Goal: Task Accomplishment & Management: Manage account settings

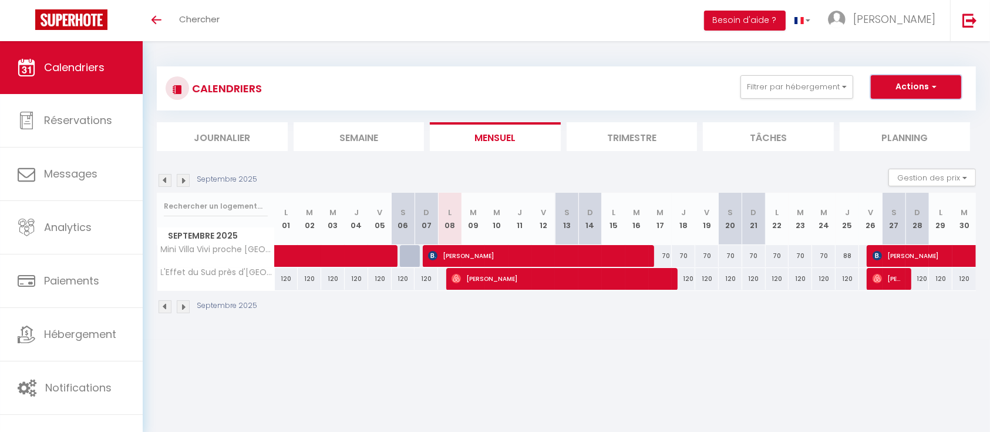
click at [939, 86] on button "Actions" at bounding box center [916, 86] width 90 height 23
click at [775, 169] on div "[DATE] Gestion des prix Nb Nuits minimum Règles Disponibilité" at bounding box center [566, 181] width 819 height 24
click at [190, 180] on div "Septembre 2025" at bounding box center [209, 180] width 104 height 13
click at [186, 181] on img at bounding box center [183, 180] width 13 height 13
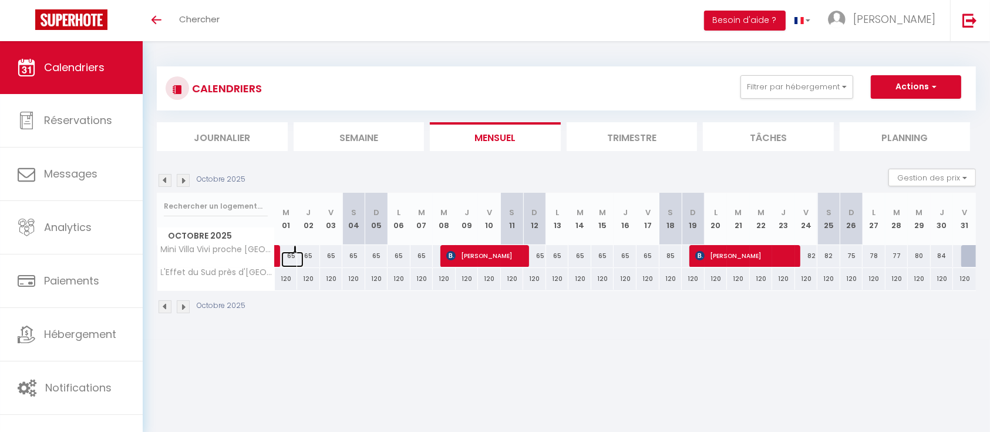
click at [295, 253] on link at bounding box center [292, 259] width 23 height 16
type input "65"
type input "Mer 01 Octobre 2025"
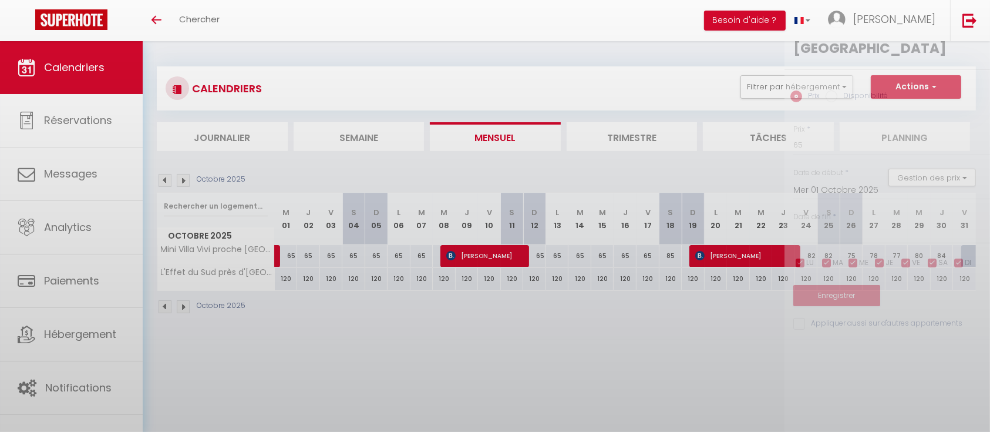
click at [295, 253] on div at bounding box center [495, 216] width 990 height 432
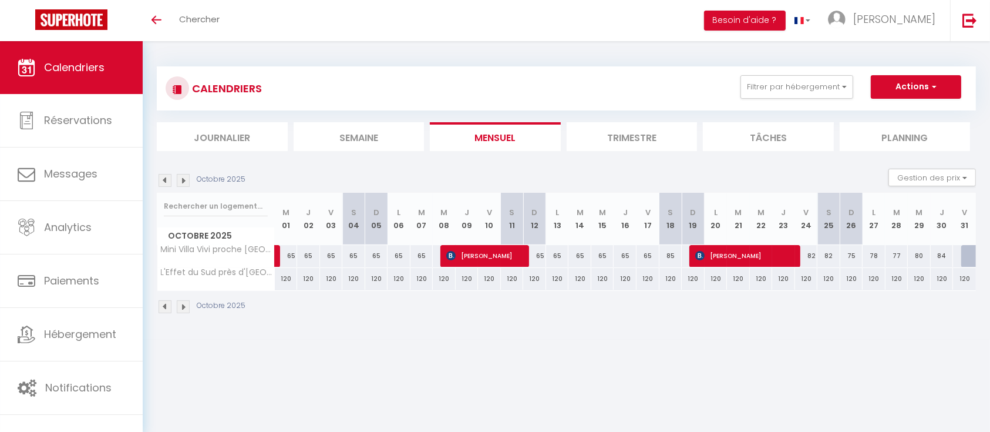
click at [167, 179] on img at bounding box center [165, 180] width 13 height 13
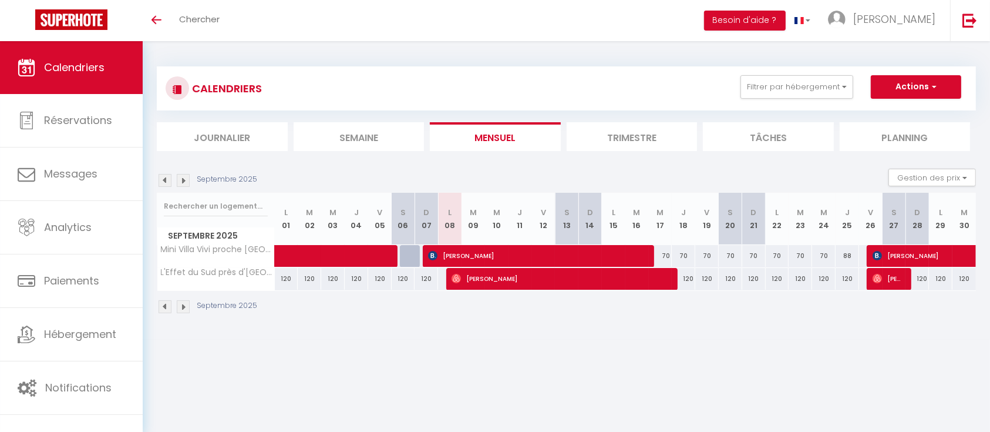
click at [671, 254] on div "70" at bounding box center [683, 256] width 24 height 22
type input "70"
type input "Jeu 18 Septembre 2025"
type input "Ven 19 Septembre 2025"
click at [0, 0] on div at bounding box center [0, 0] width 0 height 0
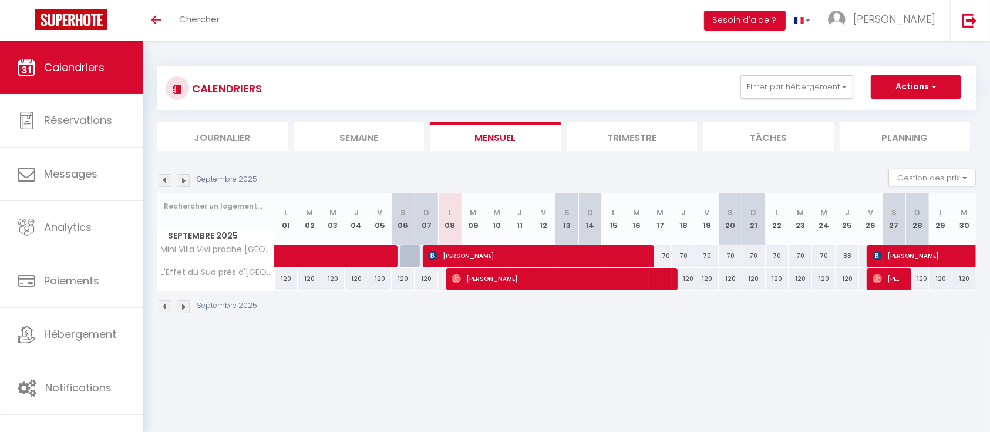
click at [666, 254] on div "70" at bounding box center [660, 256] width 23 height 22
type input "70"
type input "[DATE]"
type input "Jeu 18 Septembre 2025"
click at [0, 0] on div at bounding box center [0, 0] width 0 height 0
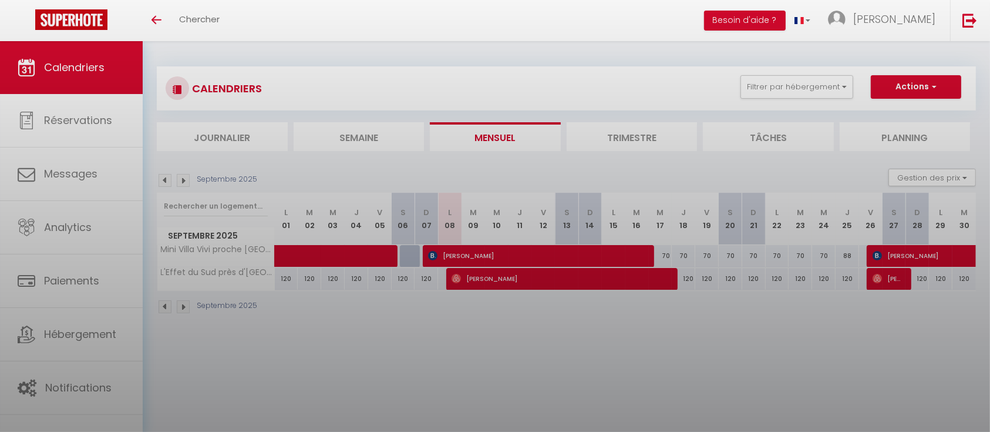
click at [666, 254] on div at bounding box center [495, 216] width 990 height 432
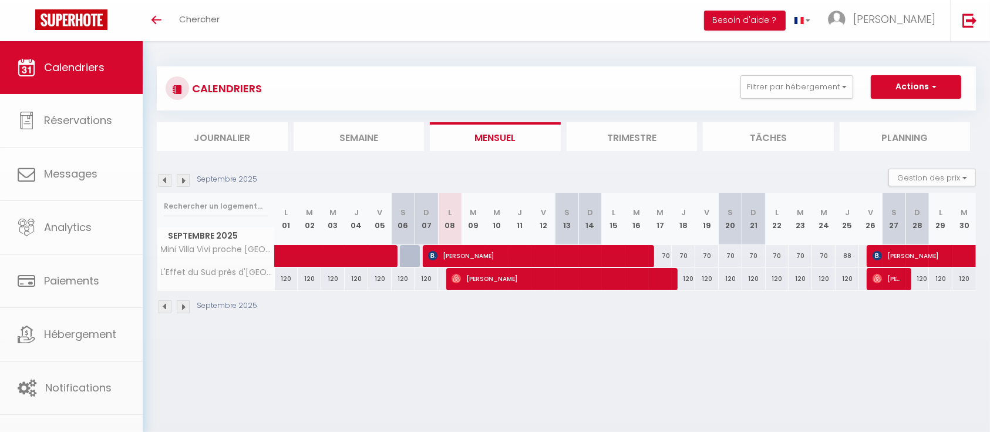
click at [666, 254] on div "70" at bounding box center [660, 256] width 23 height 22
type input "70"
type input "[DATE]"
type input "Jeu 18 Septembre 2025"
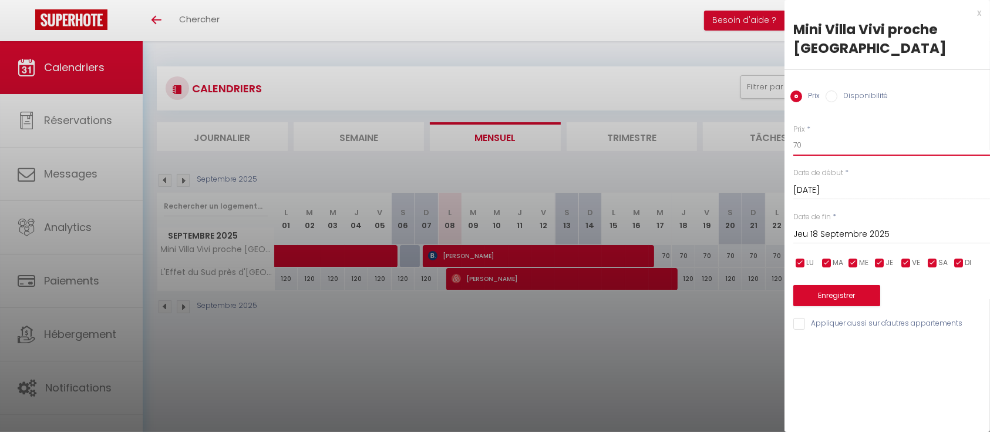
click at [832, 143] on input "70" at bounding box center [891, 144] width 197 height 21
type input "7"
type input "60"
click at [845, 231] on input "Jeu 18 Septembre 2025" at bounding box center [891, 234] width 197 height 15
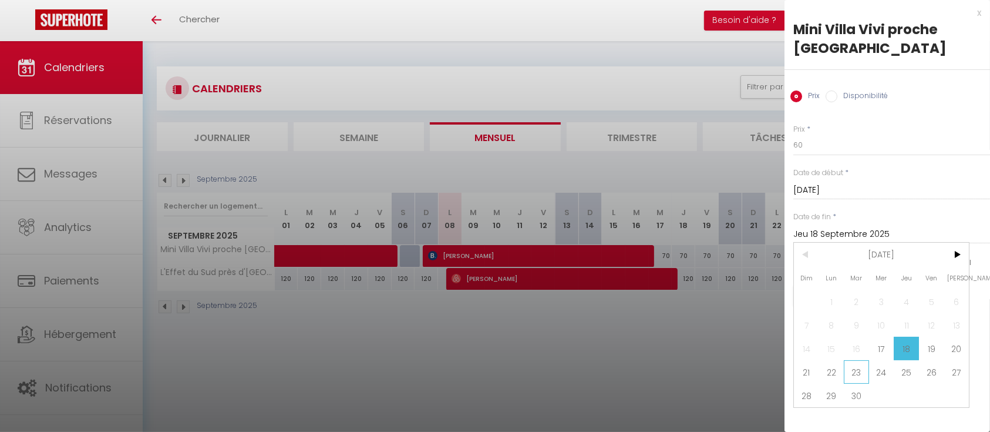
click at [854, 369] on span "23" at bounding box center [856, 371] width 25 height 23
type input "[DATE]"
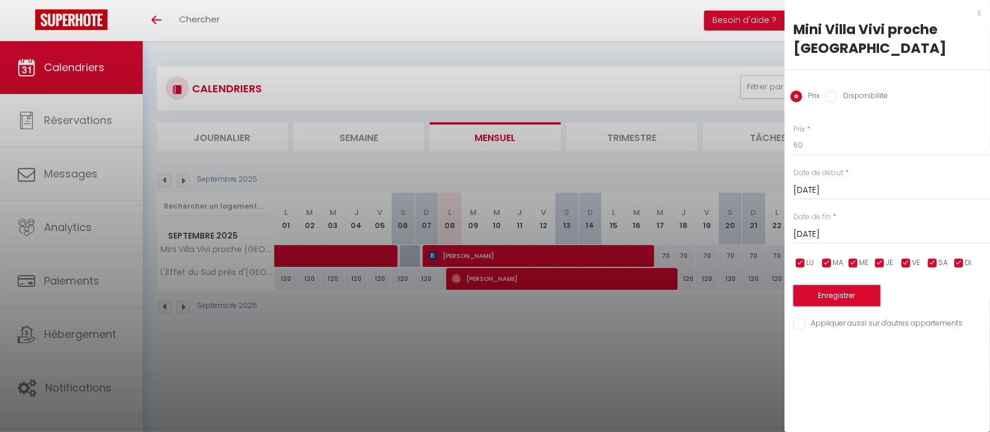
click at [826, 294] on button "Enregistrer" at bounding box center [836, 295] width 87 height 21
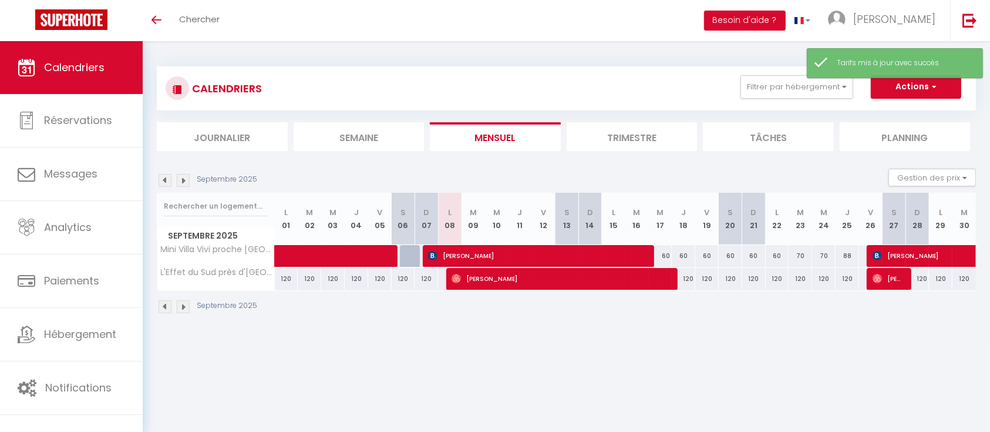
click at [796, 256] on div "70" at bounding box center [800, 256] width 23 height 22
type input "70"
type input "[DATE]"
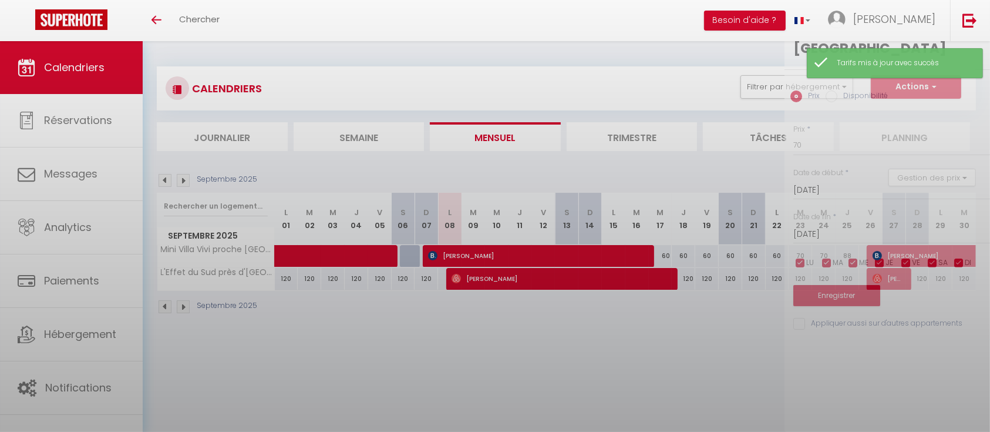
click at [796, 256] on div at bounding box center [495, 216] width 990 height 432
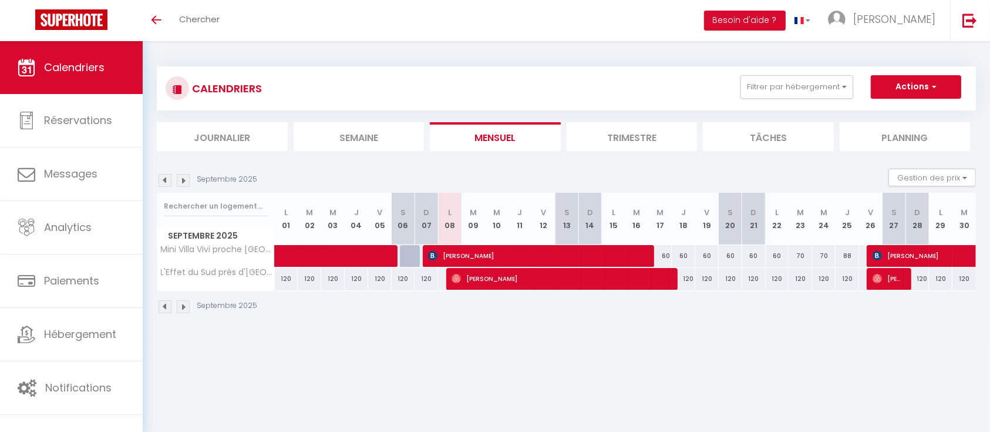
click at [796, 256] on div "70" at bounding box center [800, 256] width 23 height 22
type input "70"
type input "[DATE]"
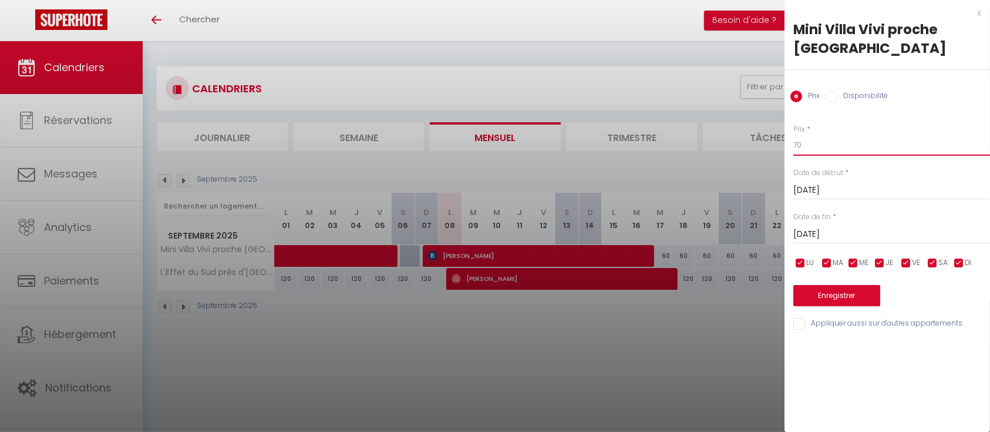
click at [819, 144] on input "70" at bounding box center [891, 144] width 197 height 21
type input "7"
type input "60"
click at [818, 236] on input "[DATE]" at bounding box center [891, 234] width 197 height 15
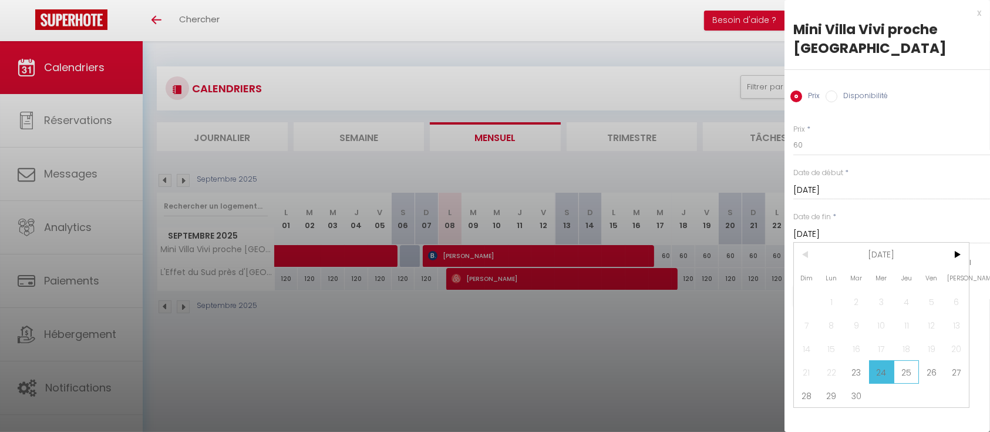
click at [902, 369] on span "25" at bounding box center [906, 371] width 25 height 23
type input "[DATE]"
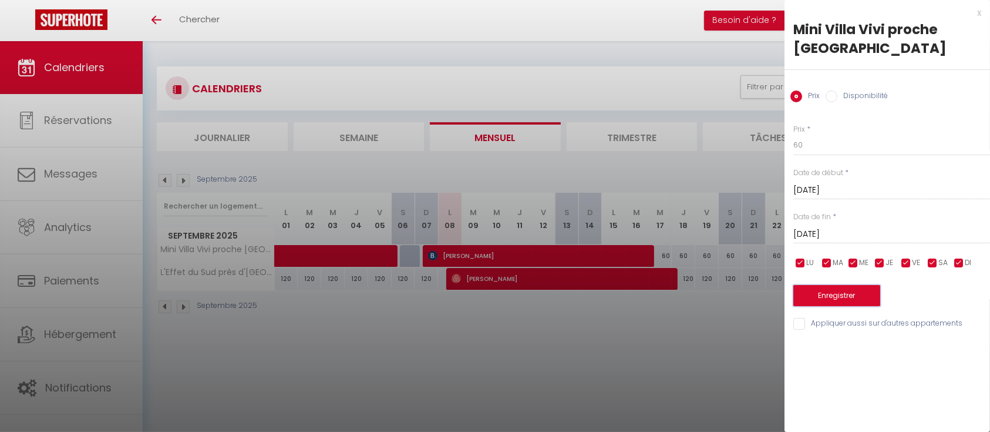
click at [846, 292] on button "Enregistrer" at bounding box center [836, 295] width 87 height 21
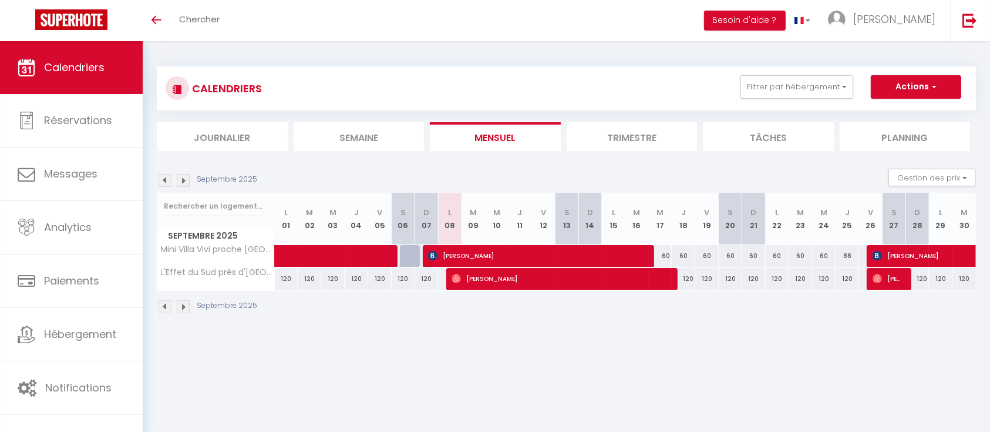
click at [188, 183] on img at bounding box center [183, 180] width 13 height 13
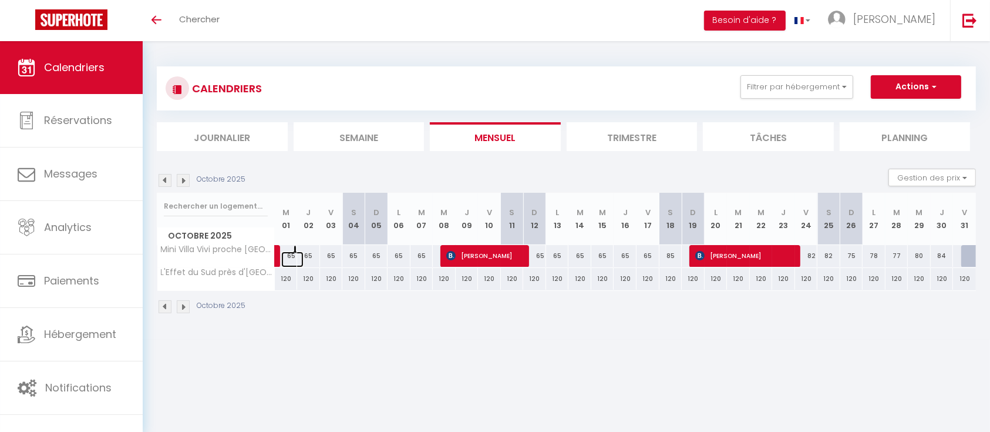
click at [292, 255] on link at bounding box center [292, 259] width 23 height 16
type input "65"
type input "Mer 01 Octobre 2025"
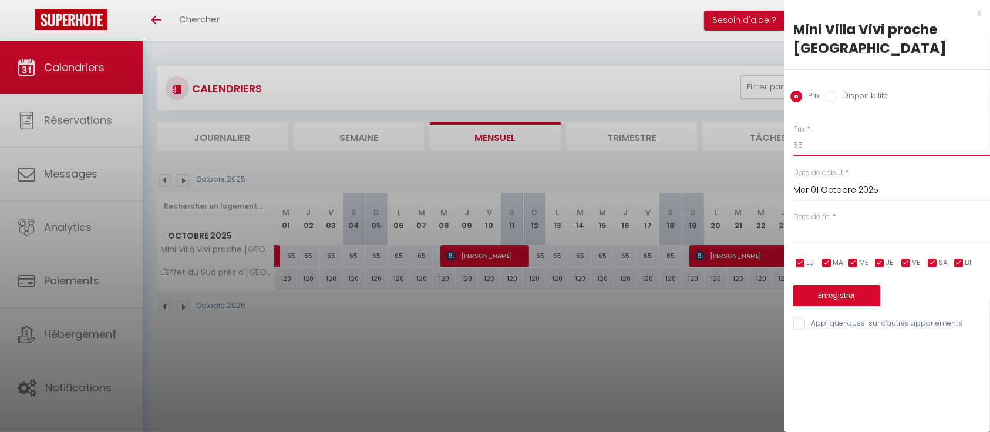
click at [801, 144] on input "65" at bounding box center [891, 144] width 197 height 21
type input "60"
click at [841, 228] on input "text" at bounding box center [891, 234] width 197 height 15
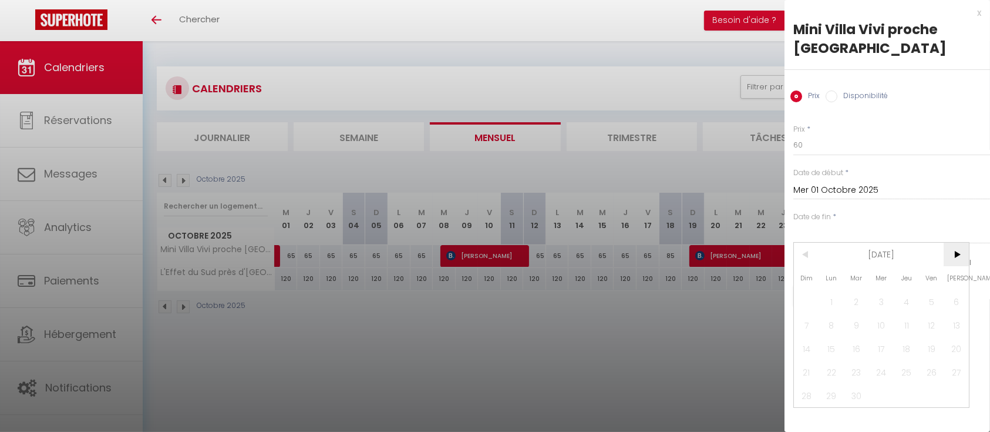
click at [954, 250] on span ">" at bounding box center [956, 254] width 25 height 23
click at [862, 322] on span "7" at bounding box center [856, 324] width 25 height 23
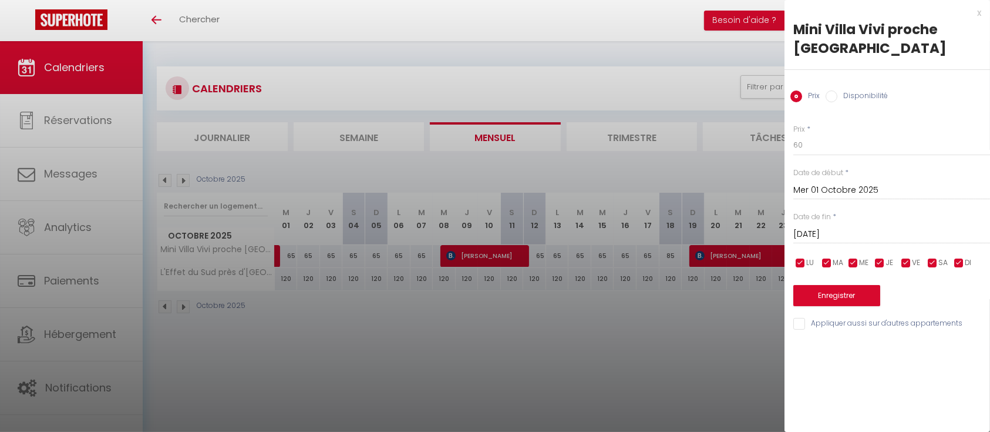
click at [906, 234] on input "[DATE]" at bounding box center [891, 234] width 197 height 15
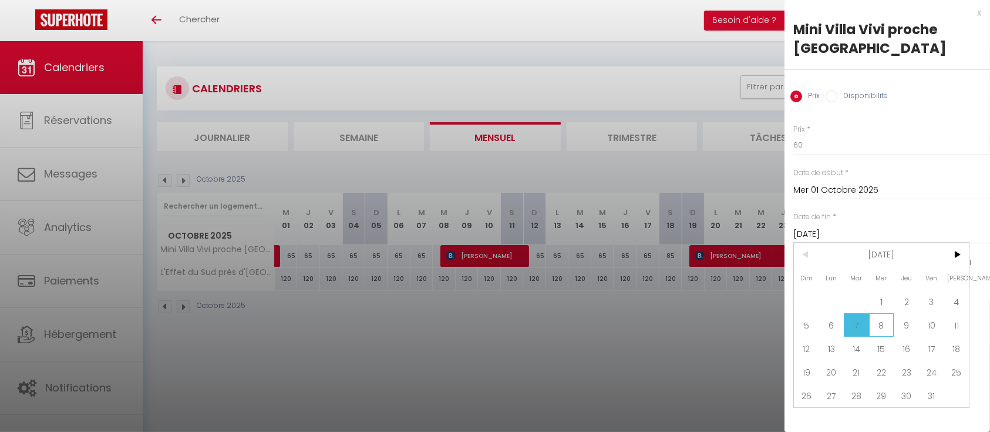
click at [880, 327] on span "8" at bounding box center [881, 324] width 25 height 23
type input "[DATE]"
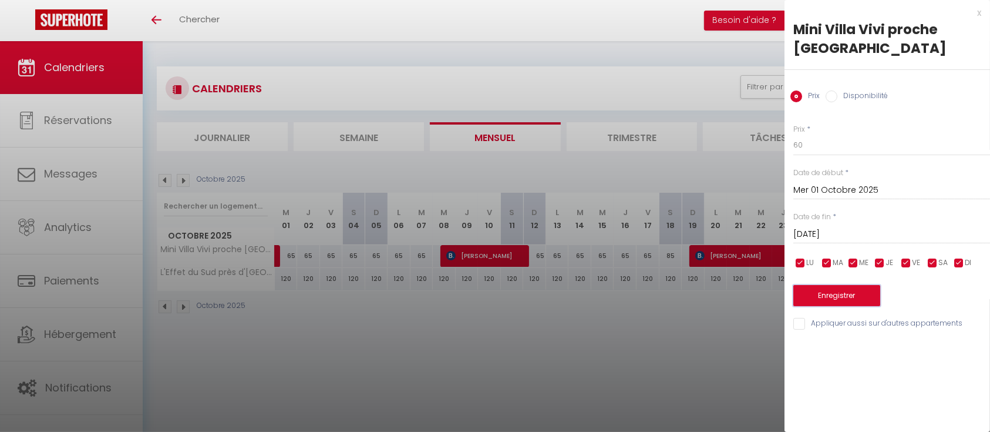
click at [850, 291] on button "Enregistrer" at bounding box center [836, 295] width 87 height 21
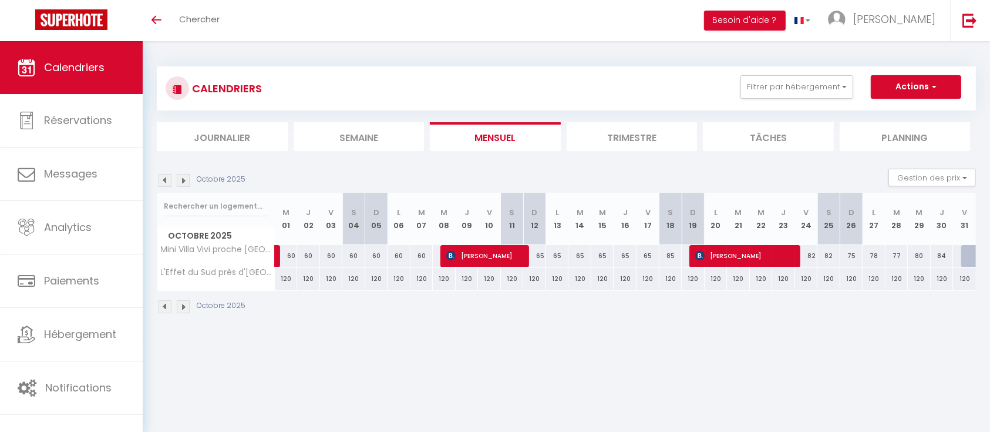
click at [818, 254] on div "82" at bounding box center [829, 256] width 23 height 22
type input "82"
type input "[DATE]"
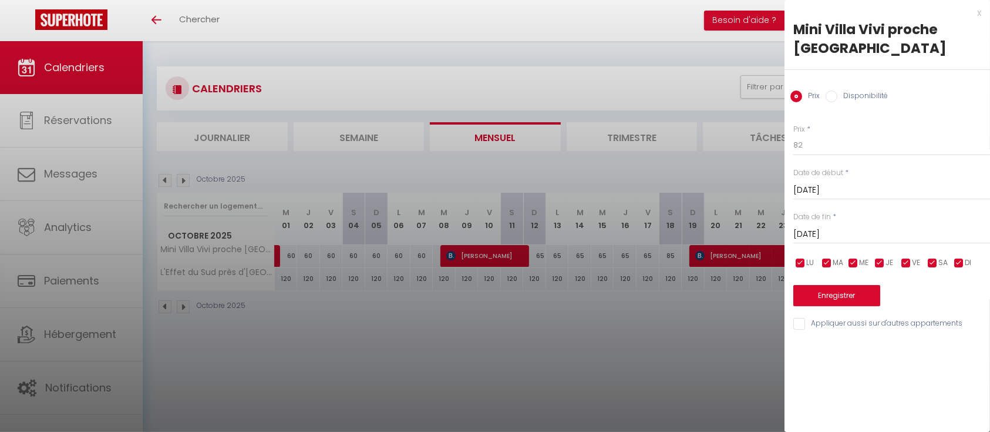
click at [754, 179] on div at bounding box center [495, 216] width 990 height 432
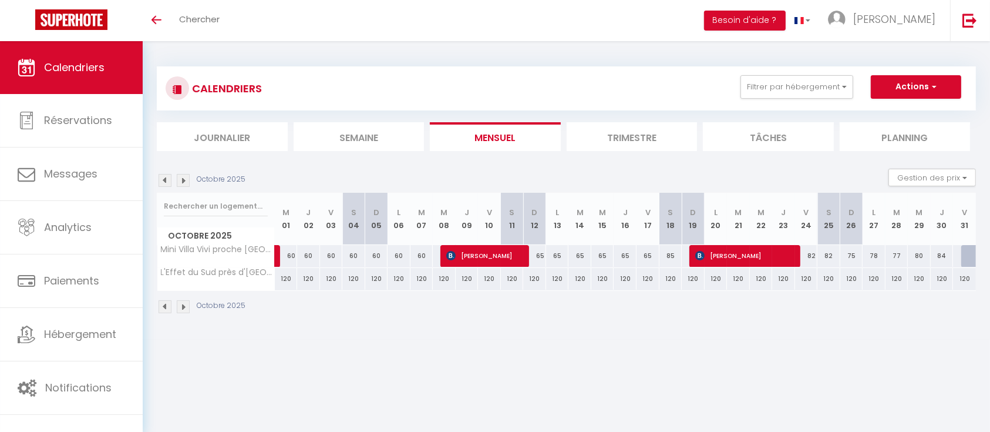
click at [810, 253] on div "82" at bounding box center [806, 256] width 23 height 22
type input "82"
type input "[DATE]"
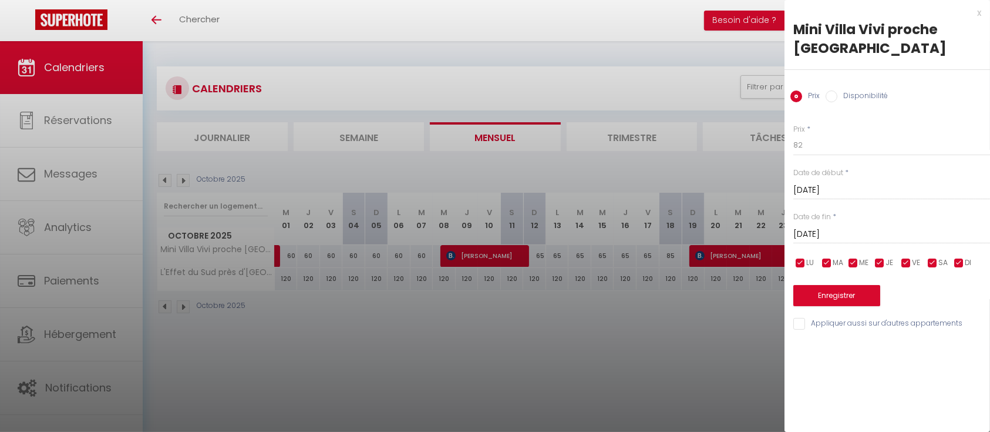
click at [816, 234] on input "[DATE]" at bounding box center [891, 234] width 197 height 15
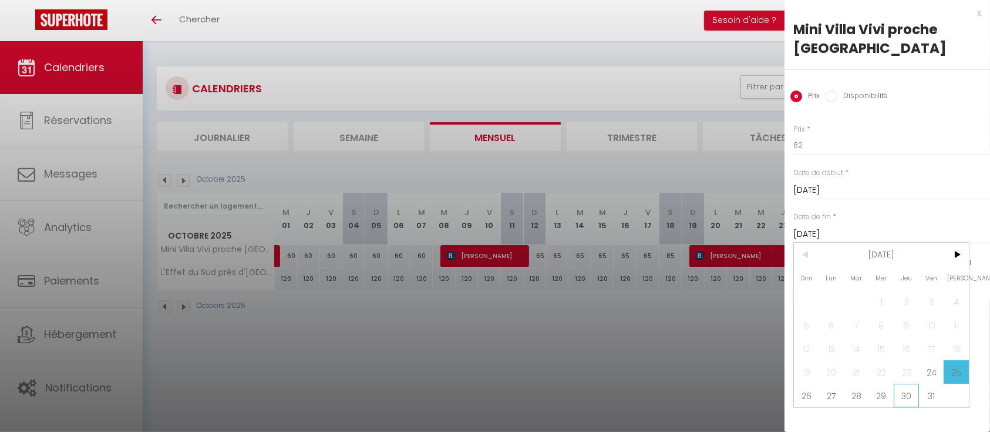
click at [906, 398] on span "30" at bounding box center [906, 395] width 25 height 23
type input "Jeu 30 Octobre 2025"
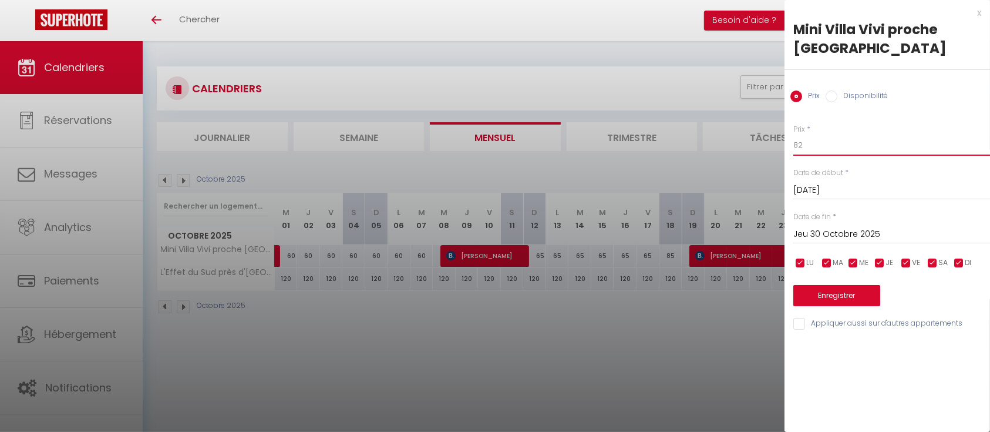
click at [822, 140] on input "82" at bounding box center [891, 144] width 197 height 21
type input "8"
type input "70"
click at [830, 297] on button "Enregistrer" at bounding box center [836, 295] width 87 height 21
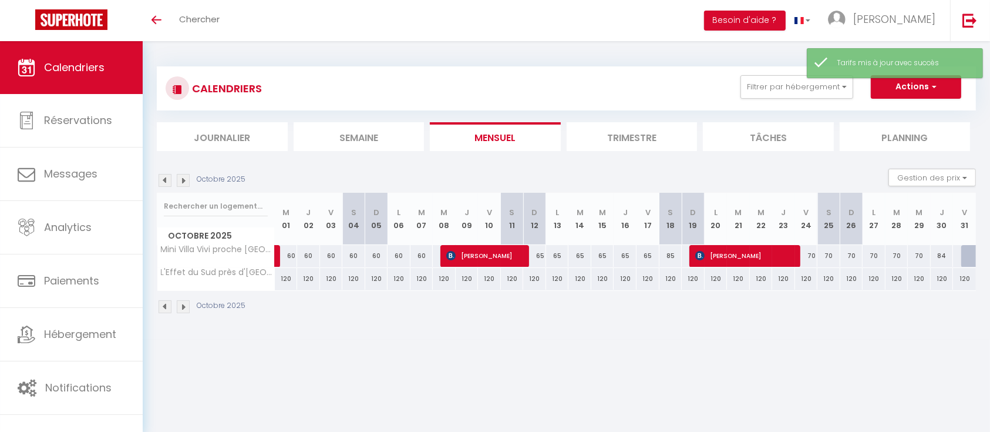
click at [941, 264] on div "84" at bounding box center [942, 256] width 23 height 22
type input "84"
type input "Jeu 30 Octobre 2025"
type input "[DATE]"
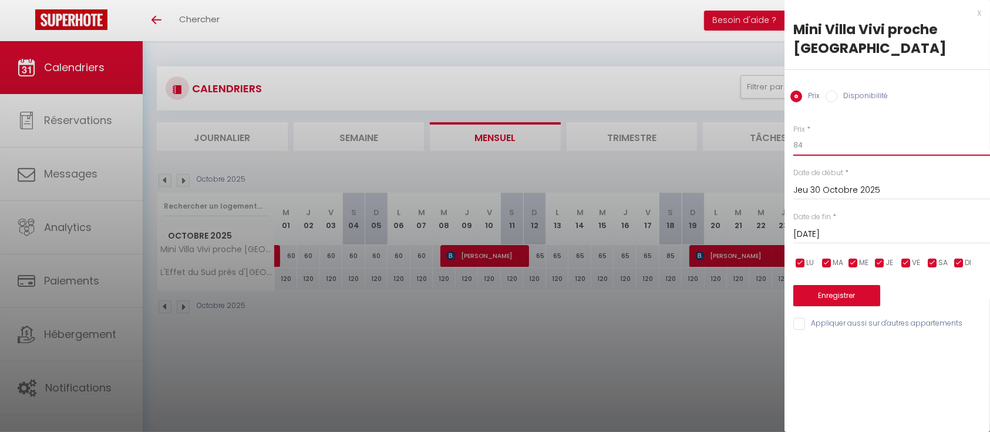
click at [866, 148] on input "84" at bounding box center [891, 144] width 197 height 21
type input "8"
type input "70"
click at [834, 290] on button "Enregistrer" at bounding box center [836, 295] width 87 height 21
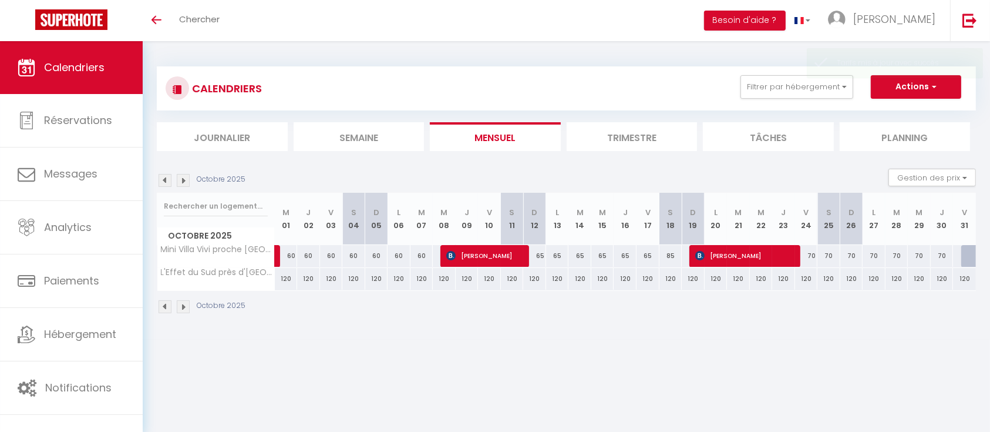
click at [540, 257] on div "65" at bounding box center [534, 256] width 23 height 22
type input "65"
type input "Dim 12 Octobre 2025"
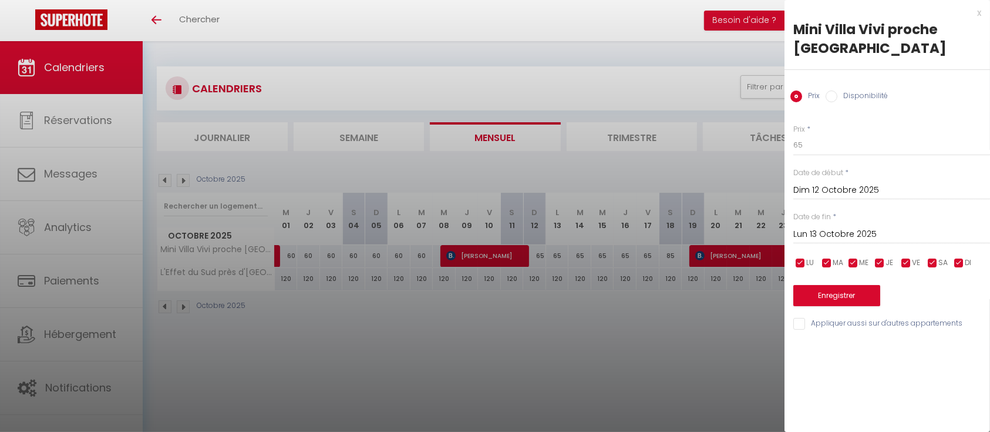
click at [832, 228] on input "Lun 13 Octobre 2025" at bounding box center [891, 234] width 197 height 15
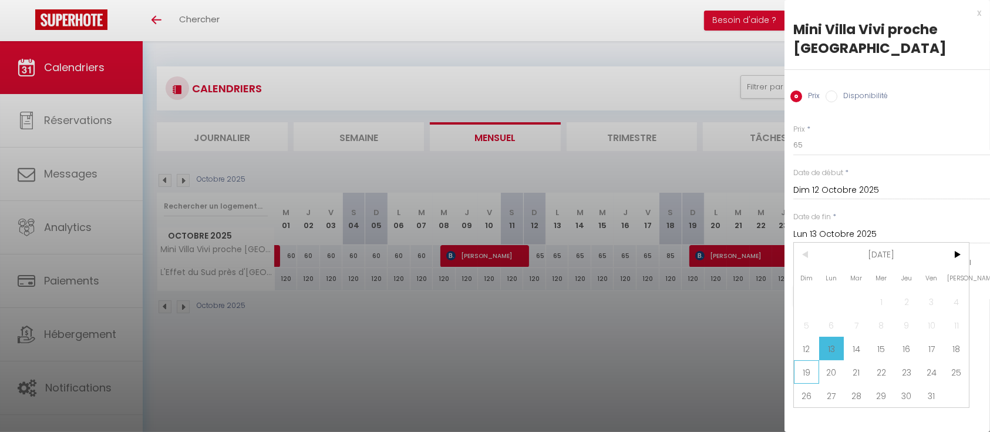
click at [816, 369] on span "19" at bounding box center [806, 371] width 25 height 23
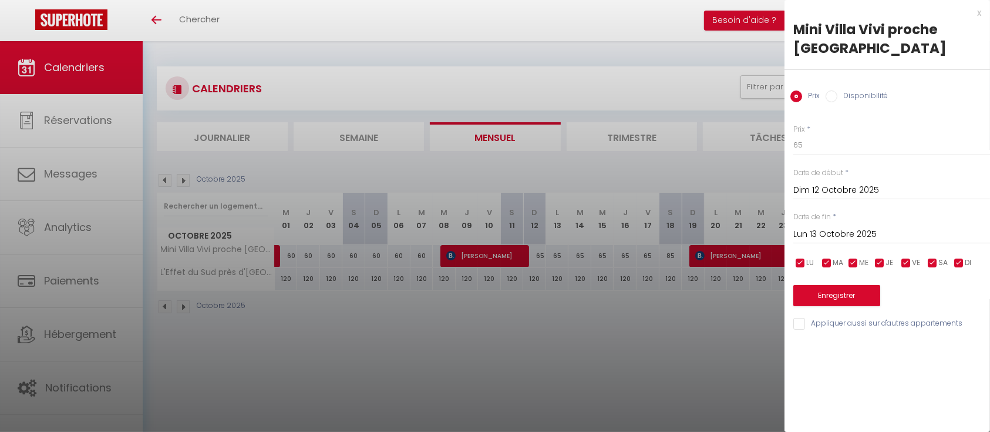
type input "Dim 19 Octobre 2025"
click at [838, 152] on input "65" at bounding box center [891, 144] width 197 height 21
type input "60"
click at [823, 294] on button "Enregistrer" at bounding box center [836, 295] width 87 height 21
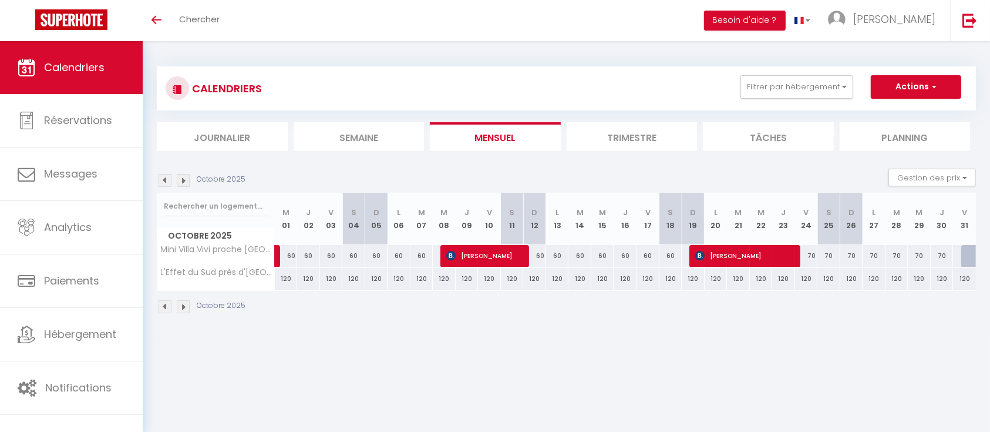
click at [184, 303] on img at bounding box center [183, 306] width 13 height 13
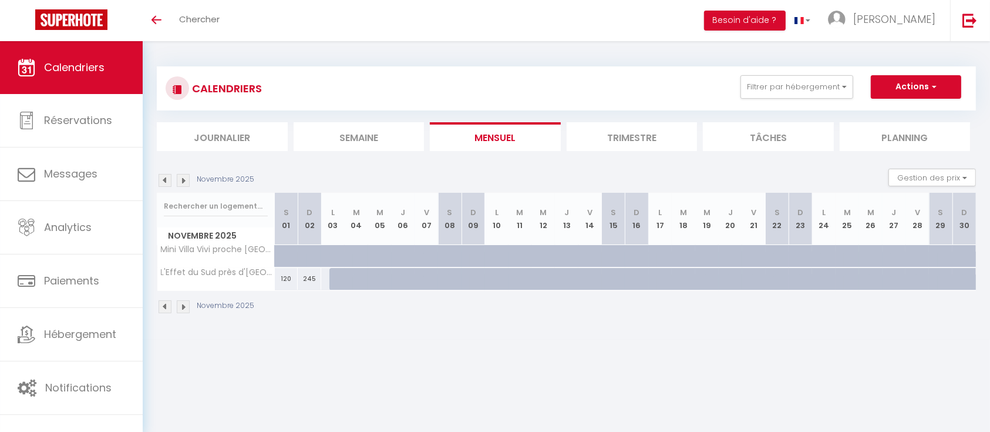
click at [190, 305] on div "Novembre 2025" at bounding box center [207, 306] width 101 height 13
click at [188, 305] on img at bounding box center [183, 306] width 13 height 13
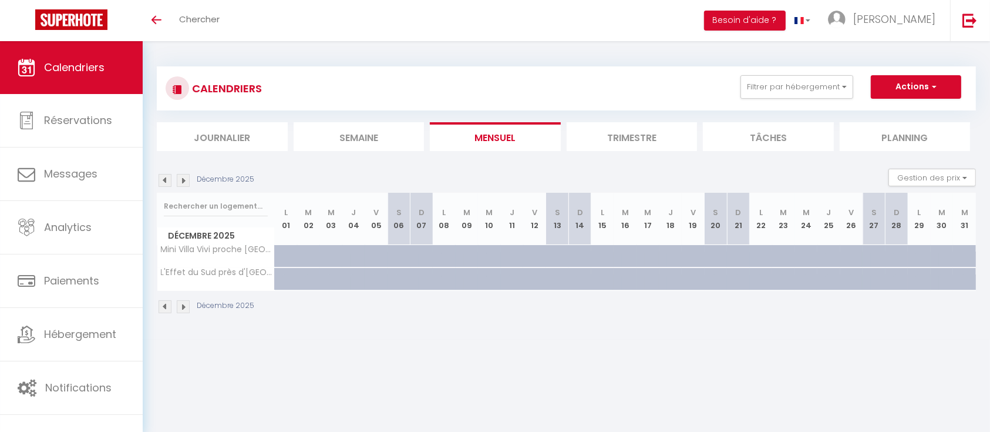
click at [169, 308] on img at bounding box center [165, 306] width 13 height 13
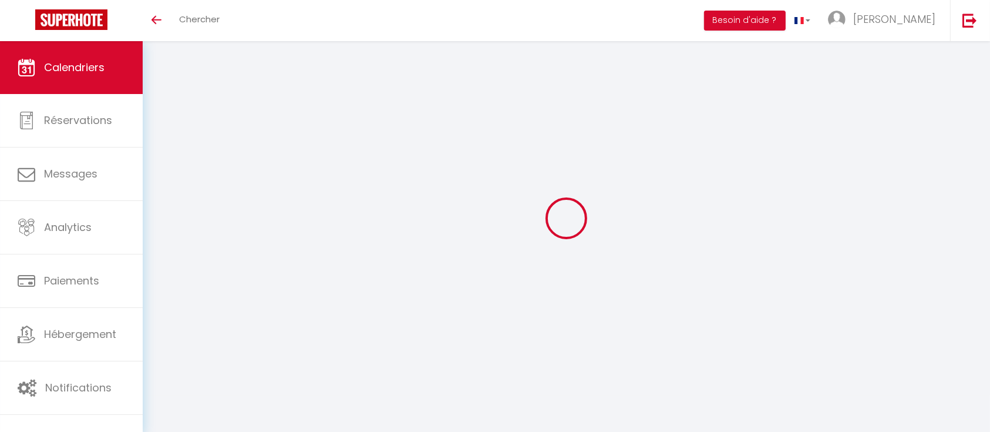
select select
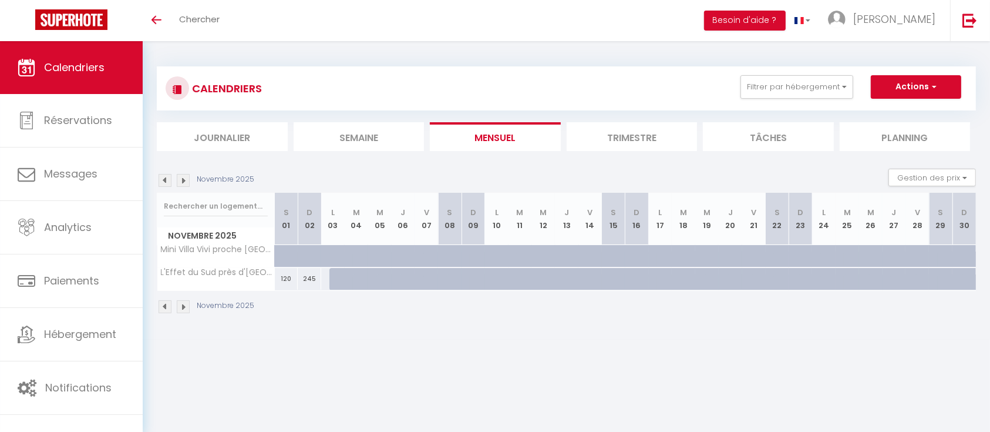
click at [283, 251] on div at bounding box center [294, 262] width 23 height 22
type input "87"
select select "1"
type input "[DATE]"
type input "Dim 02 Novembre 2025"
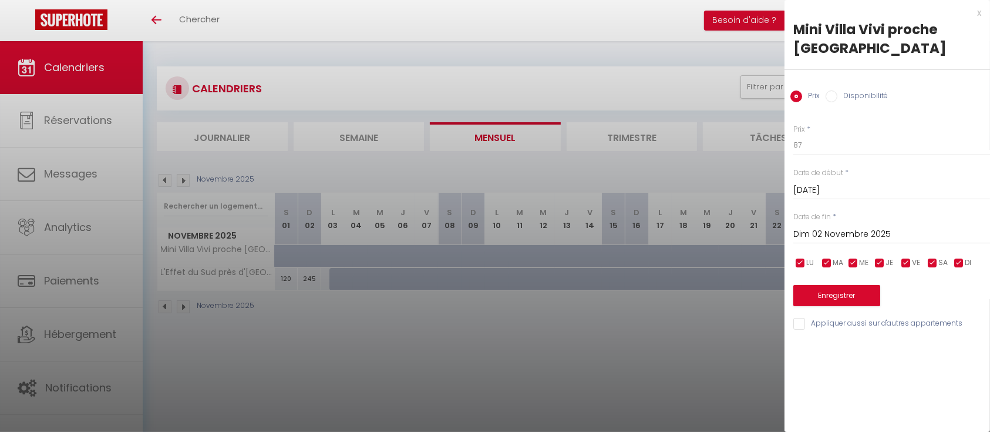
click at [840, 97] on label "Disponibilité" at bounding box center [863, 96] width 51 height 13
click at [838, 97] on input "Disponibilité" at bounding box center [832, 96] width 12 height 12
radio input "true"
radio input "false"
click at [845, 232] on input "Dim 02 Novembre 2025" at bounding box center [891, 235] width 197 height 15
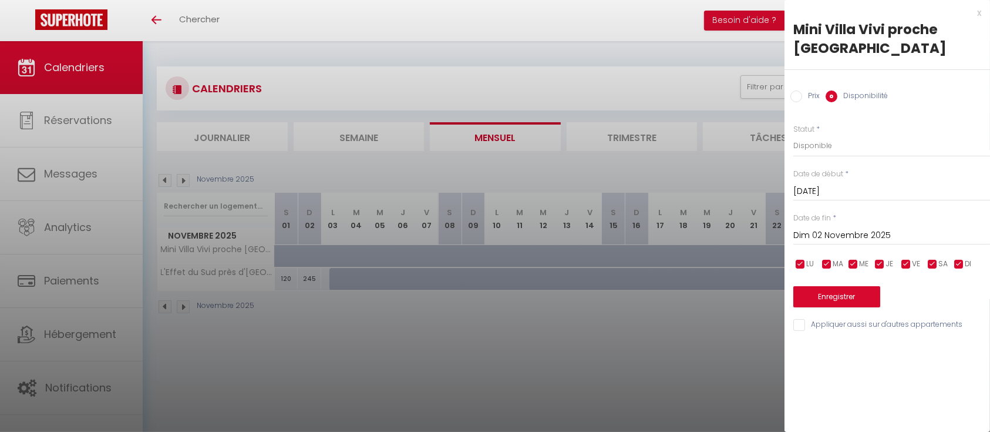
click at [667, 303] on div at bounding box center [495, 216] width 990 height 432
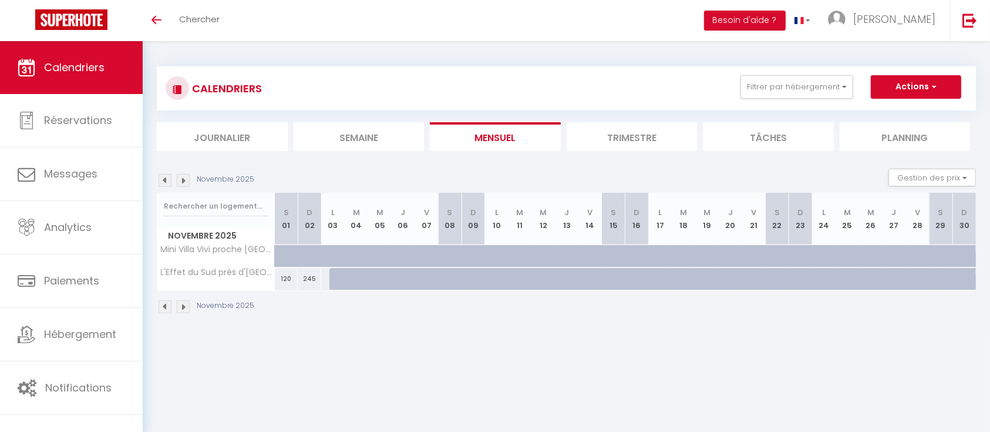
click at [285, 251] on div at bounding box center [294, 262] width 23 height 22
select select "1"
type input "[DATE]"
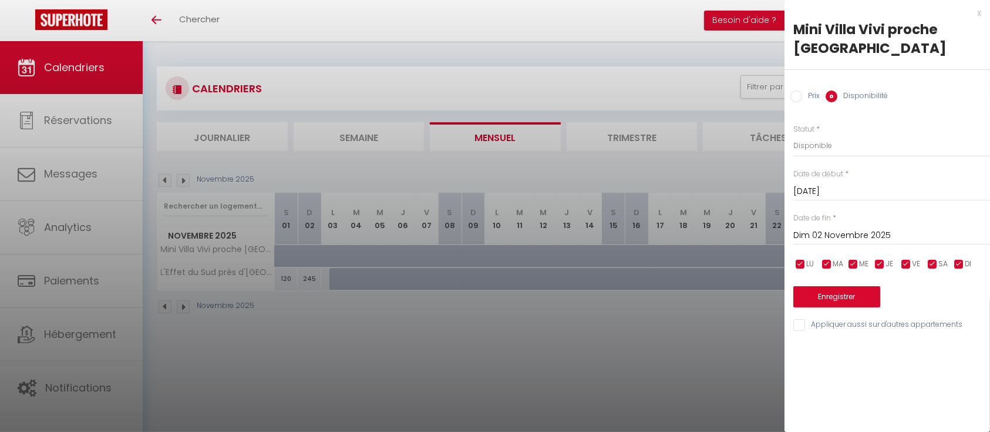
click at [835, 236] on input "Dim 02 Novembre 2025" at bounding box center [891, 235] width 197 height 15
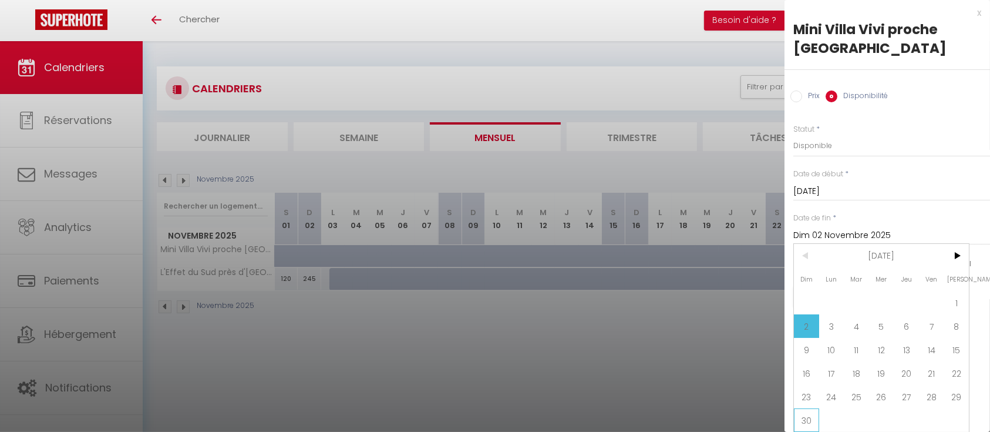
click at [806, 411] on span "30" at bounding box center [806, 419] width 25 height 23
type input "Dim 30 Novembre 2025"
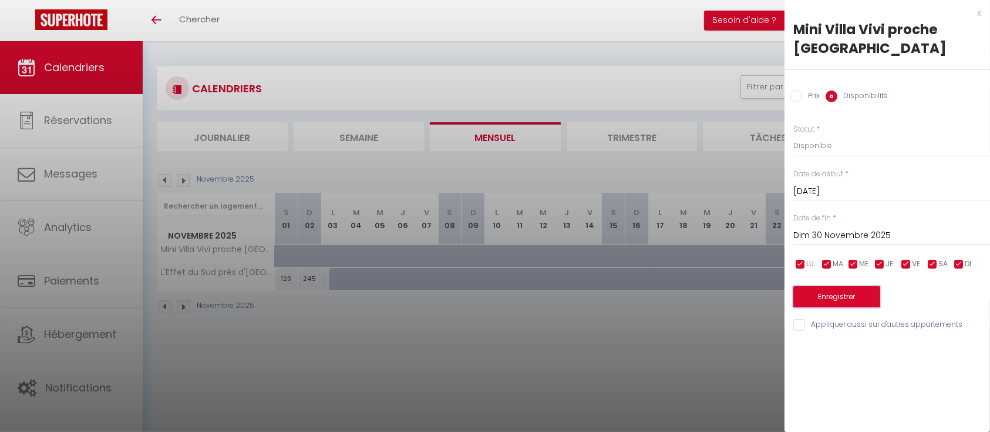
click at [826, 301] on button "Enregistrer" at bounding box center [836, 296] width 87 height 21
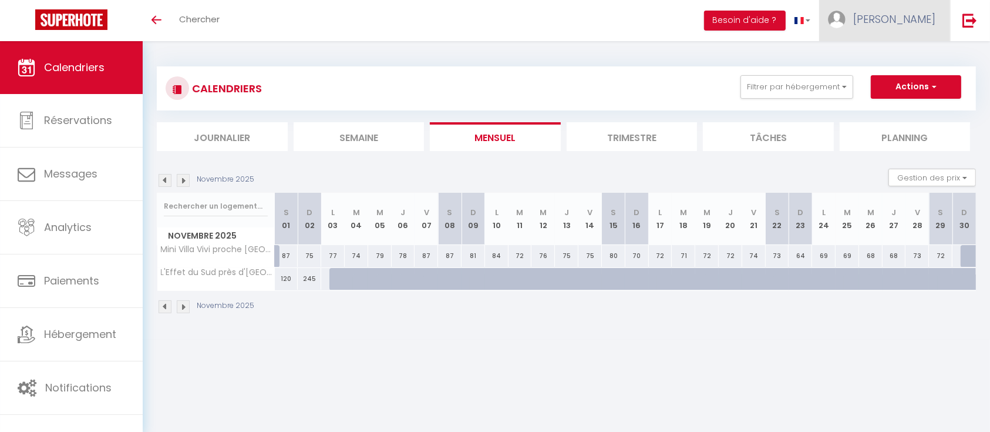
click at [908, 28] on link "[PERSON_NAME]" at bounding box center [884, 20] width 131 height 41
click at [706, 72] on div "CALENDRIERS Filtrer par hébergement Tous L'Effet du Sud près d'[GEOGRAPHIC_DATA…" at bounding box center [566, 88] width 819 height 44
click at [899, 82] on button "Actions" at bounding box center [916, 86] width 90 height 23
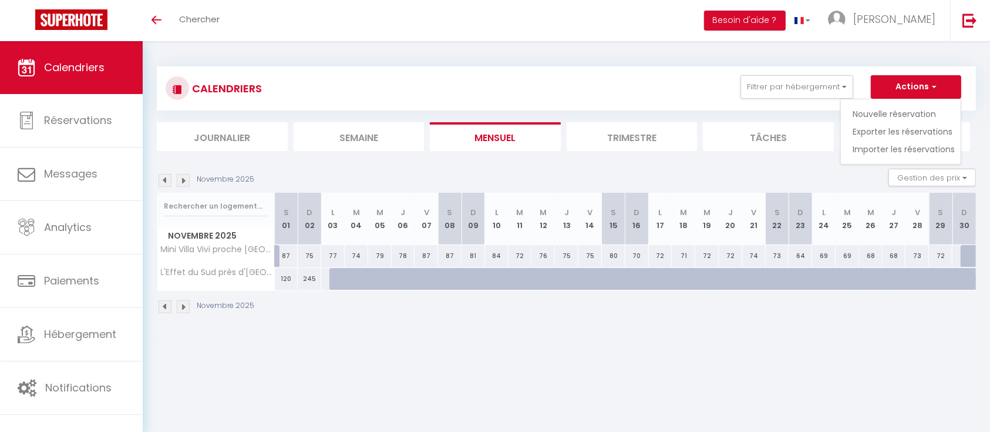
click at [755, 43] on div "CALENDRIERS Filtrer par hébergement Tous L'Effet du Sud près d'[GEOGRAPHIC_DATA…" at bounding box center [566, 190] width 847 height 298
click at [968, 28] on link at bounding box center [969, 20] width 39 height 41
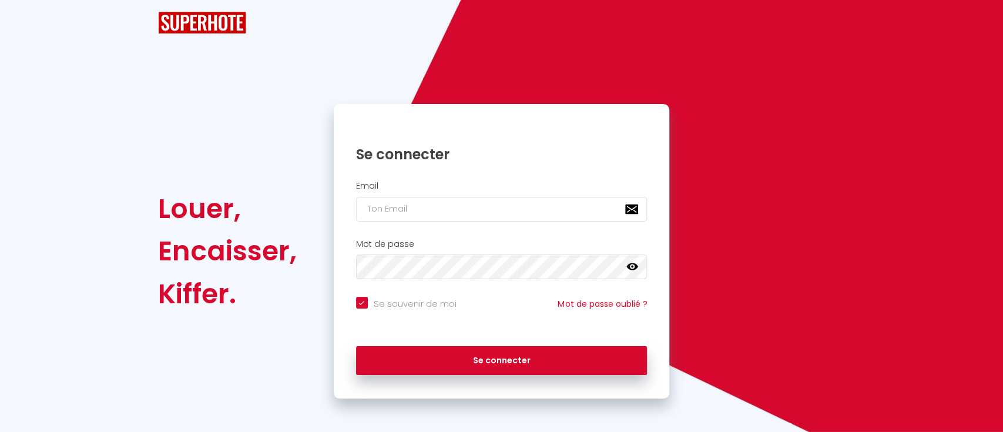
checkbox input "true"
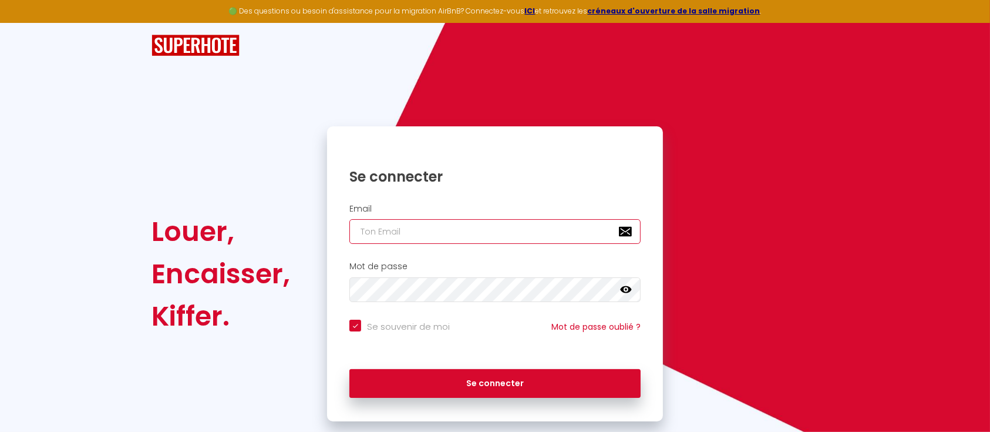
type input "[EMAIL_ADDRESS][DOMAIN_NAME]"
checkbox input "true"
